Goal: Task Accomplishment & Management: Manage account settings

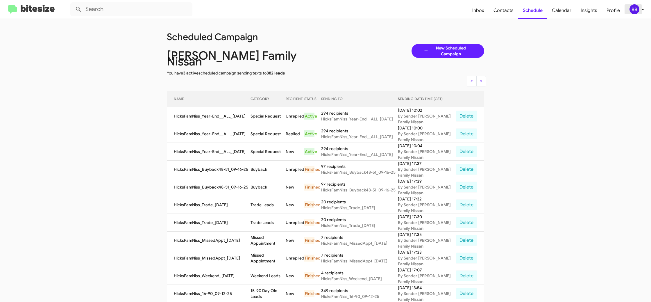
click at [638, 11] on div "BB" at bounding box center [635, 9] width 10 height 10
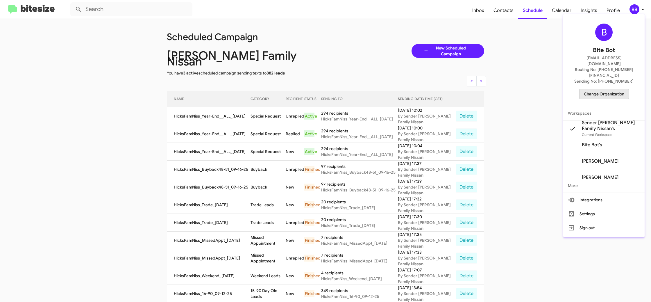
click at [609, 89] on span "Change Organization" at bounding box center [604, 94] width 40 height 10
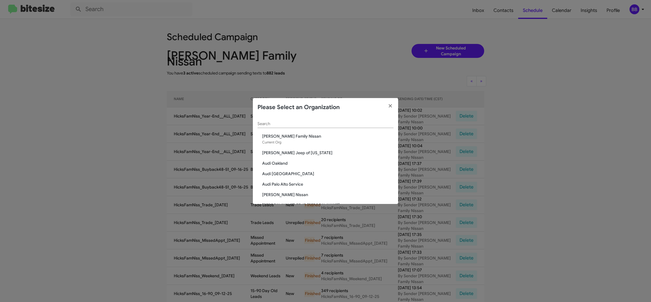
click at [291, 124] on input "Search" at bounding box center [326, 124] width 136 height 5
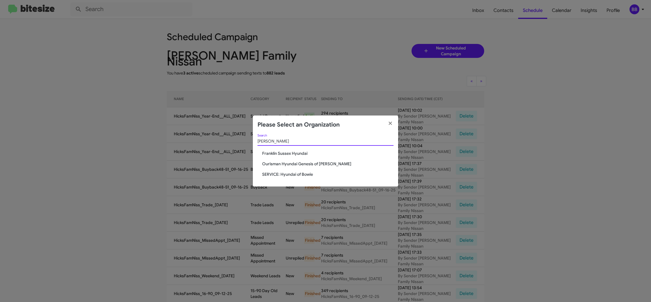
type input "hyunda"
click at [303, 174] on span "SERVICE: Hyundai of Bowie" at bounding box center [327, 174] width 131 height 6
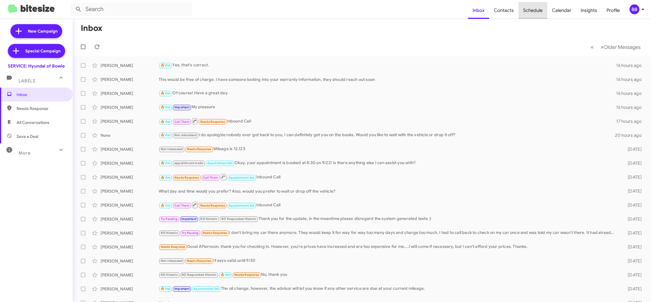
click at [538, 13] on span "Schedule" at bounding box center [533, 10] width 29 height 17
click at [559, 10] on span "Calendar" at bounding box center [561, 10] width 29 height 17
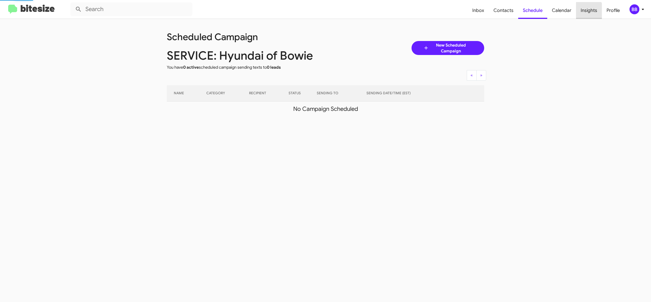
click at [588, 12] on span "Insights" at bounding box center [589, 10] width 26 height 17
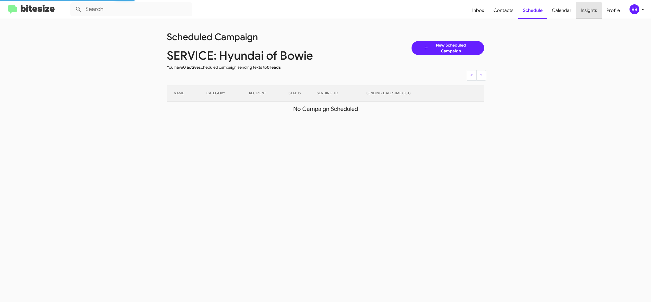
click at [588, 12] on span "Insights" at bounding box center [589, 10] width 26 height 17
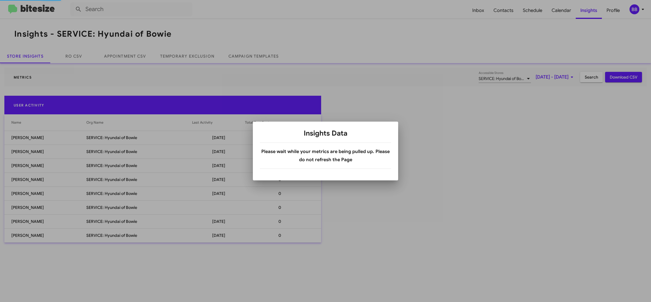
click at [195, 51] on div at bounding box center [325, 151] width 651 height 302
click at [195, 51] on body "Inbox Contacts Schedule Calendar Insights Profile BB Insights - SERVICE: Hyunda…" at bounding box center [325, 151] width 651 height 302
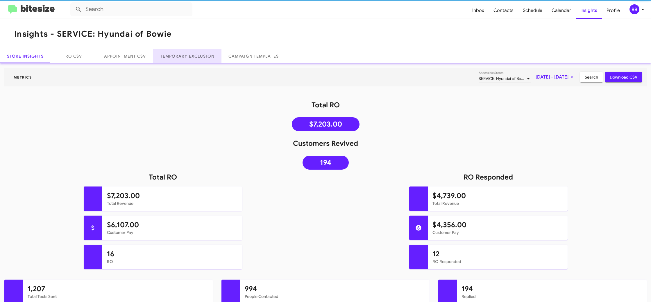
click at [191, 58] on link "Temporary Exclusion" at bounding box center [187, 56] width 68 height 14
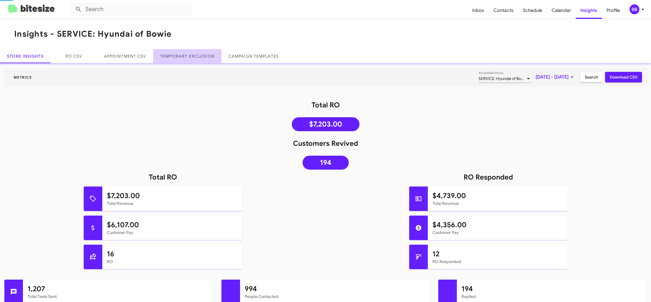
drag, startPoint x: 191, startPoint y: 58, endPoint x: 185, endPoint y: 20, distance: 39.1
click at [191, 58] on link "Temporary Exclusion" at bounding box center [187, 56] width 68 height 14
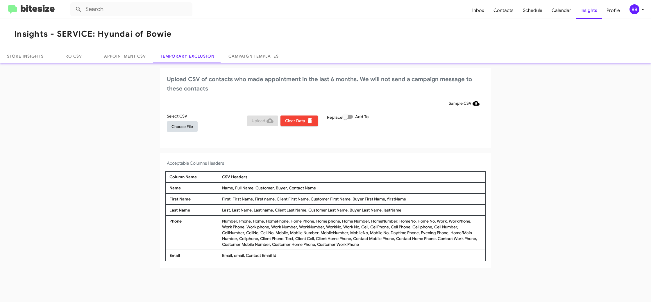
click at [190, 126] on span "Choose File" at bounding box center [183, 126] width 22 height 10
click at [176, 128] on span "Choose File" at bounding box center [183, 126] width 22 height 10
click at [415, 142] on div "Upload CSV of contacts who made appointment in the last 6 months. We will not s…" at bounding box center [325, 108] width 331 height 81
click at [642, 10] on icon at bounding box center [643, 9] width 7 height 7
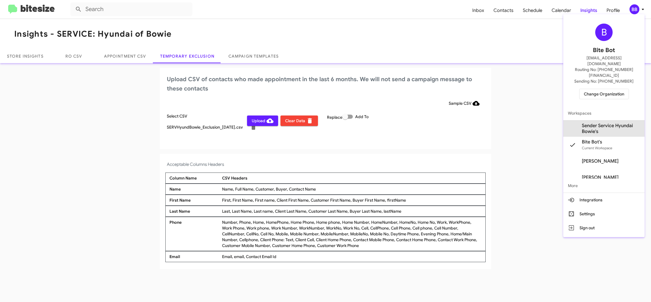
click at [590, 123] on span "Sender Service Hyundai Bowie's" at bounding box center [611, 129] width 58 height 12
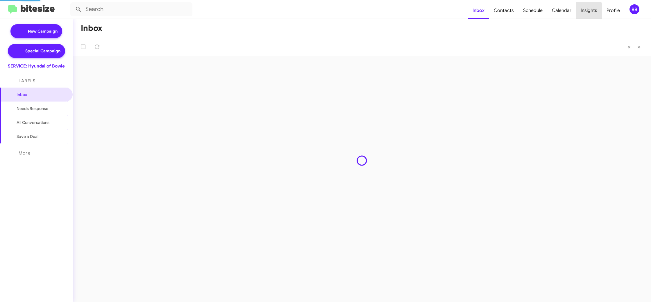
click at [582, 11] on span "Insights" at bounding box center [589, 10] width 26 height 17
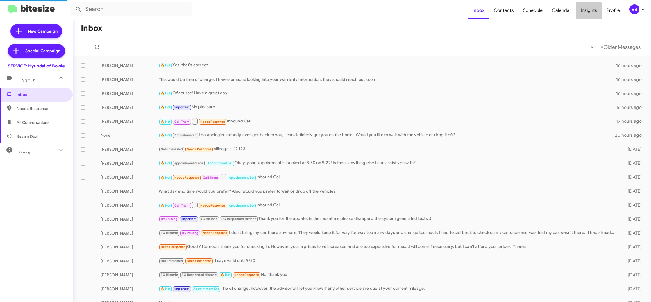
click at [582, 11] on span "Insights" at bounding box center [589, 10] width 26 height 17
click at [582, 11] on body "Inbox Contacts Schedule Calendar Insights Profile BB New Campaign Special Campa…" at bounding box center [325, 151] width 651 height 302
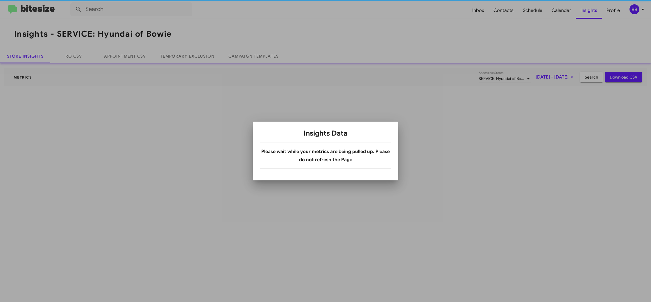
drag, startPoint x: 0, startPoint y: 0, endPoint x: 358, endPoint y: 19, distance: 358.4
click at [582, 12] on div at bounding box center [325, 151] width 651 height 302
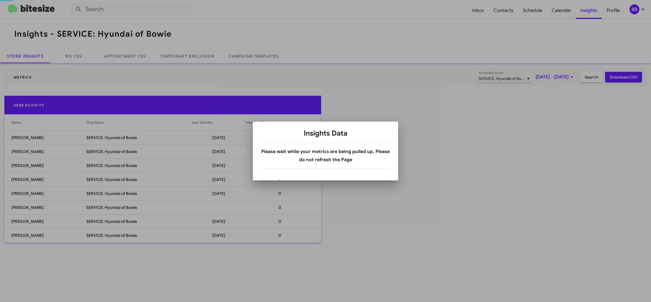
click at [177, 59] on div at bounding box center [325, 151] width 651 height 302
click at [177, 59] on link "Temporary Exclusion" at bounding box center [187, 56] width 68 height 14
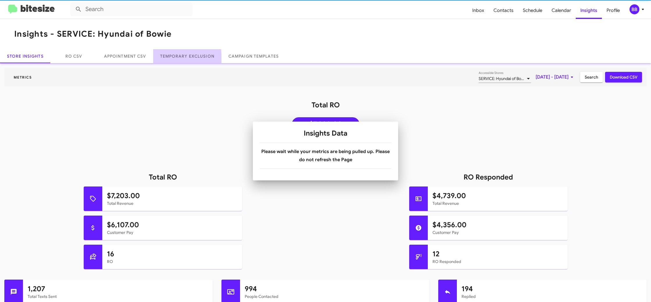
click at [177, 59] on link "Temporary Exclusion" at bounding box center [187, 56] width 68 height 14
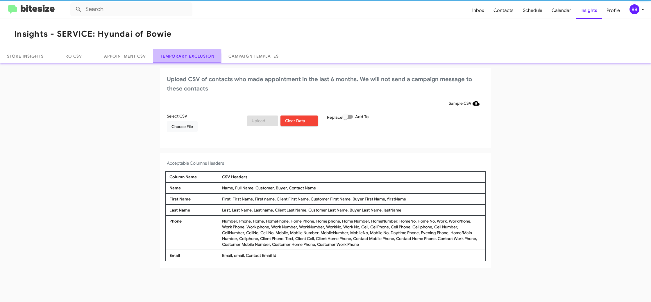
click at [177, 59] on link "Temporary Exclusion" at bounding box center [187, 56] width 68 height 14
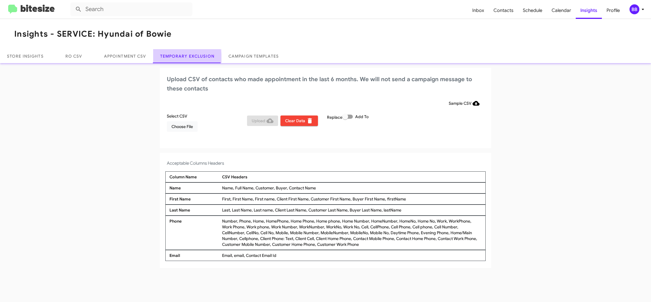
click at [177, 59] on link "Temporary Exclusion" at bounding box center [187, 56] width 68 height 14
click at [187, 123] on span "Choose File" at bounding box center [183, 126] width 22 height 10
click at [288, 153] on app-temporary-exclusion-csv "Upload CSV of contacts who made appointment in the last 6 months. We will not s…" at bounding box center [325, 168] width 651 height 201
click at [642, 8] on icon at bounding box center [643, 9] width 7 height 7
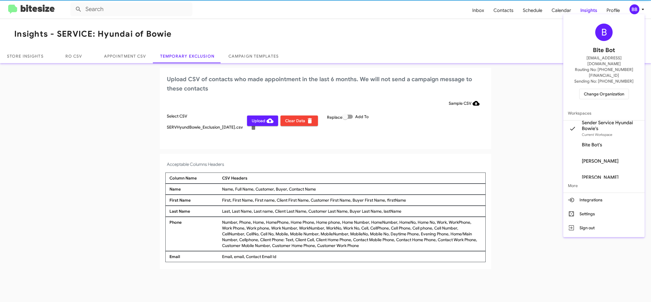
click at [642, 9] on div at bounding box center [325, 151] width 651 height 302
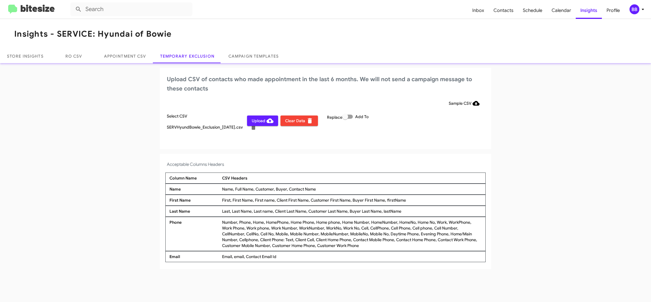
click at [255, 120] on span "Upload" at bounding box center [263, 120] width 22 height 10
click at [633, 9] on div "BB" at bounding box center [635, 9] width 10 height 10
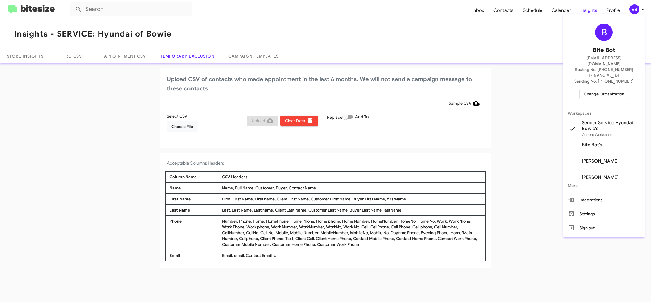
click at [633, 9] on div at bounding box center [325, 151] width 651 height 302
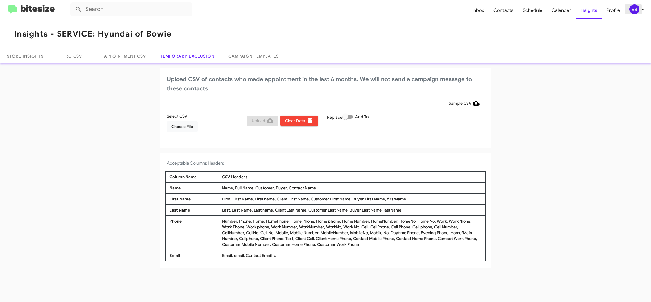
click at [632, 10] on div "BB" at bounding box center [635, 9] width 10 height 10
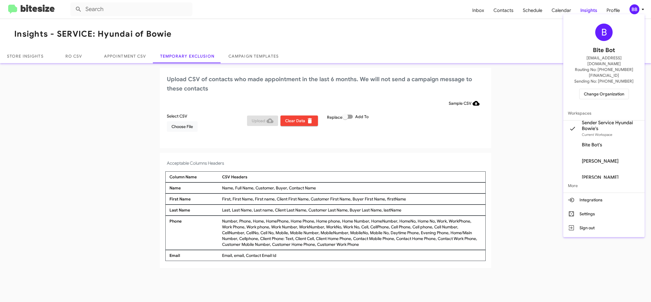
click at [632, 10] on div at bounding box center [325, 151] width 651 height 302
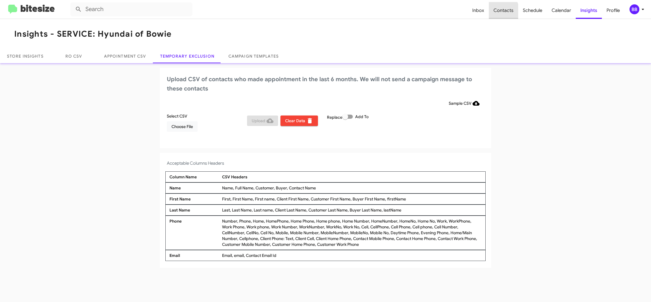
click at [494, 15] on span "Contacts" at bounding box center [503, 10] width 29 height 17
type input "in:groups"
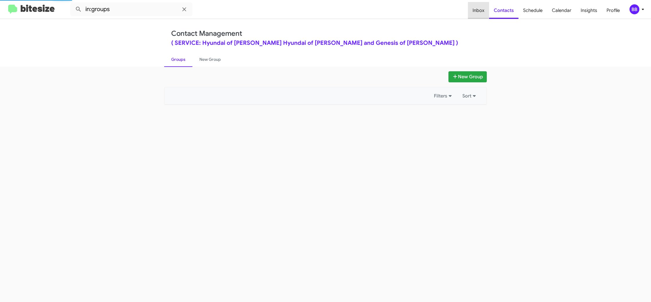
click at [487, 15] on span "Inbox" at bounding box center [478, 10] width 21 height 17
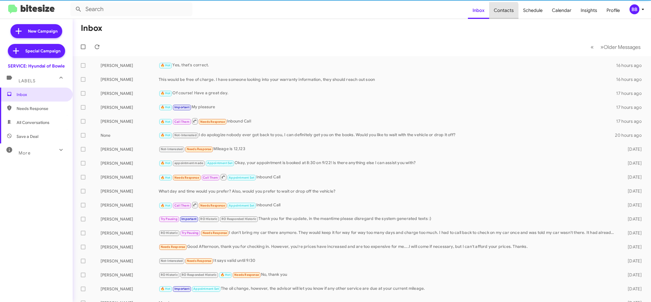
click at [499, 12] on span "Contacts" at bounding box center [503, 10] width 29 height 17
type input "in:groups"
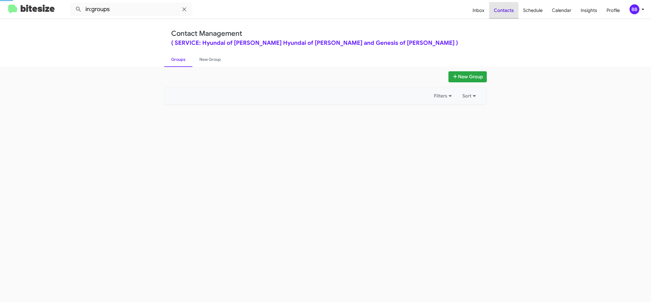
click at [499, 12] on span "Contacts" at bounding box center [503, 10] width 29 height 17
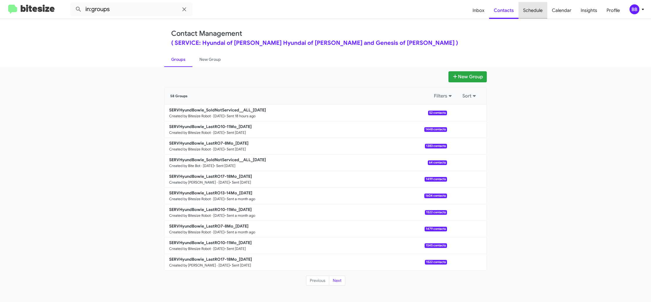
click at [527, 11] on span "Schedule" at bounding box center [533, 10] width 29 height 17
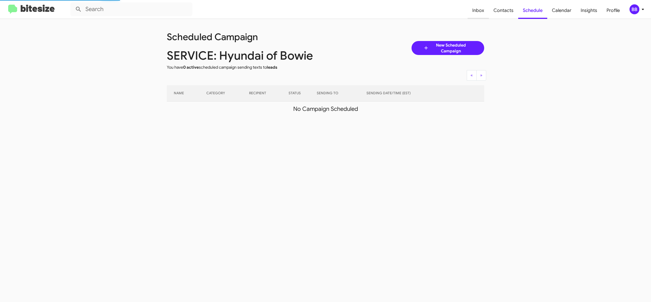
click at [475, 15] on span "Inbox" at bounding box center [478, 10] width 21 height 17
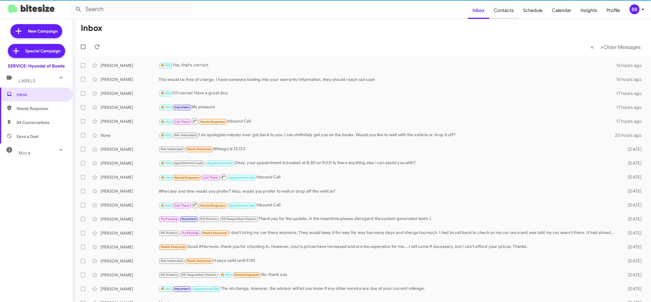
click at [504, 12] on span "Contacts" at bounding box center [503, 10] width 29 height 17
type input "in:groups"
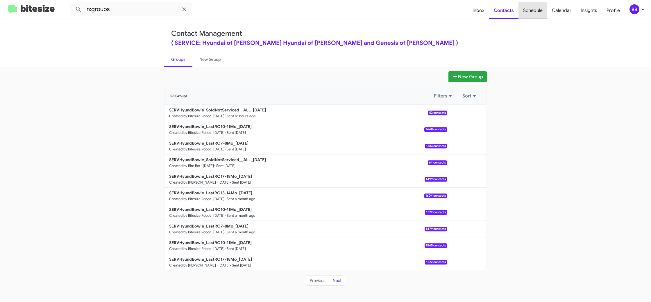
click at [521, 12] on span "Schedule" at bounding box center [533, 10] width 29 height 17
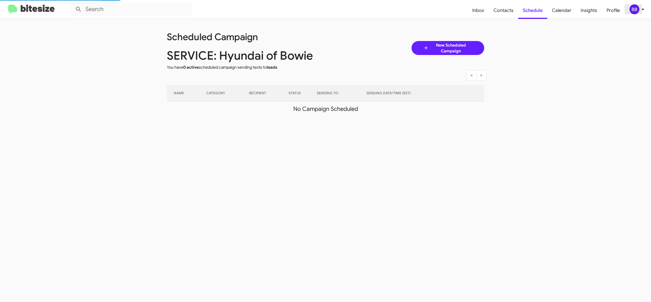
click at [638, 9] on div "BB" at bounding box center [635, 9] width 10 height 10
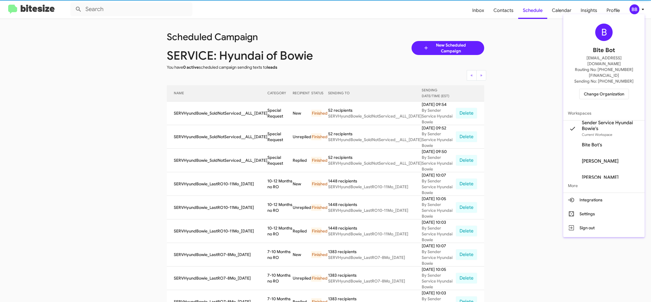
click at [638, 9] on div at bounding box center [325, 151] width 651 height 302
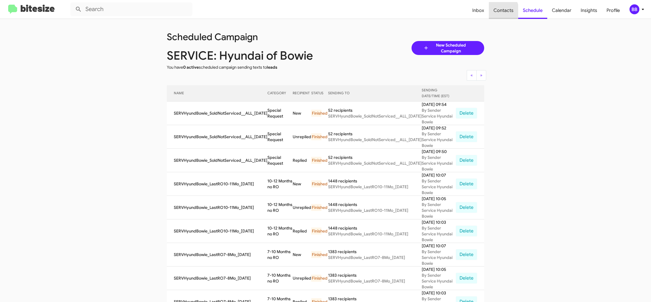
click at [492, 13] on span "Contacts" at bounding box center [503, 10] width 29 height 17
type input "in:groups"
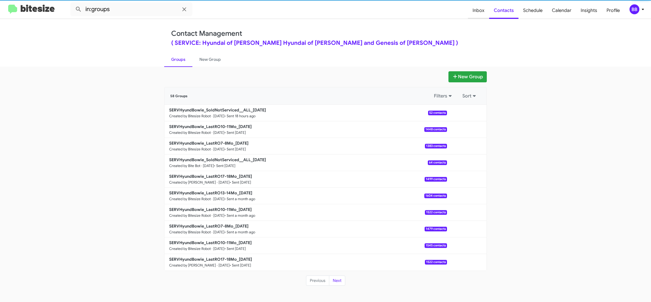
click at [482, 14] on span "Inbox" at bounding box center [478, 10] width 21 height 17
